Goal: Task Accomplishment & Management: Complete application form

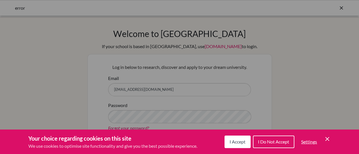
click at [237, 144] on span "I Accept" at bounding box center [238, 141] width 16 height 5
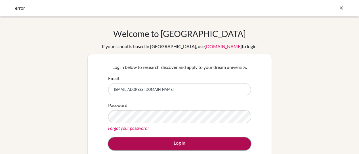
click at [172, 140] on button "Log in" at bounding box center [179, 143] width 143 height 13
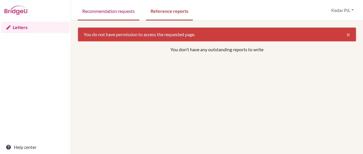
click at [115, 13] on link "Recommendation requests" at bounding box center [109, 11] width 62 height 20
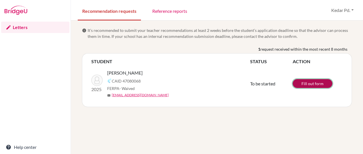
click at [313, 83] on link "Fill out form" at bounding box center [313, 83] width 40 height 9
click at [294, 83] on link "Edit form" at bounding box center [313, 83] width 40 height 9
